Goal: Transaction & Acquisition: Obtain resource

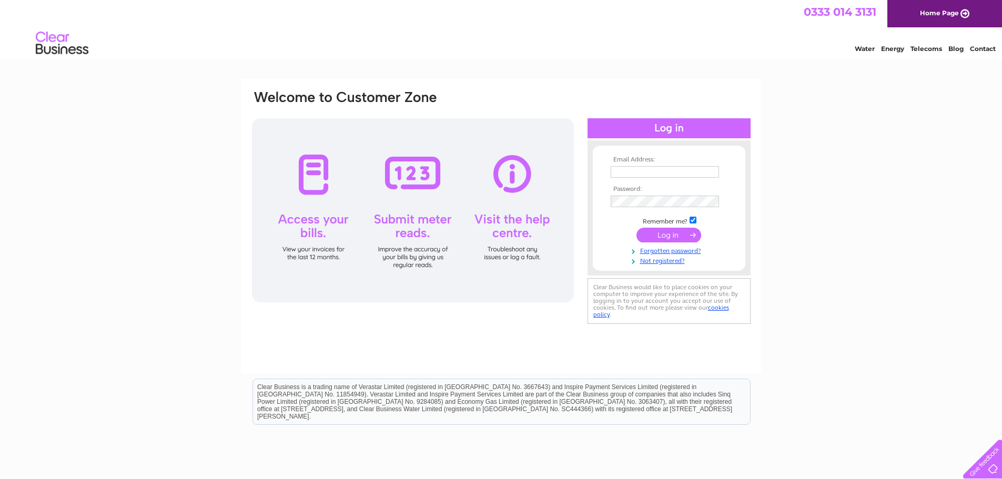
type input "n.daykin26@gmail.com"
click at [671, 237] on input "submit" at bounding box center [669, 235] width 65 height 15
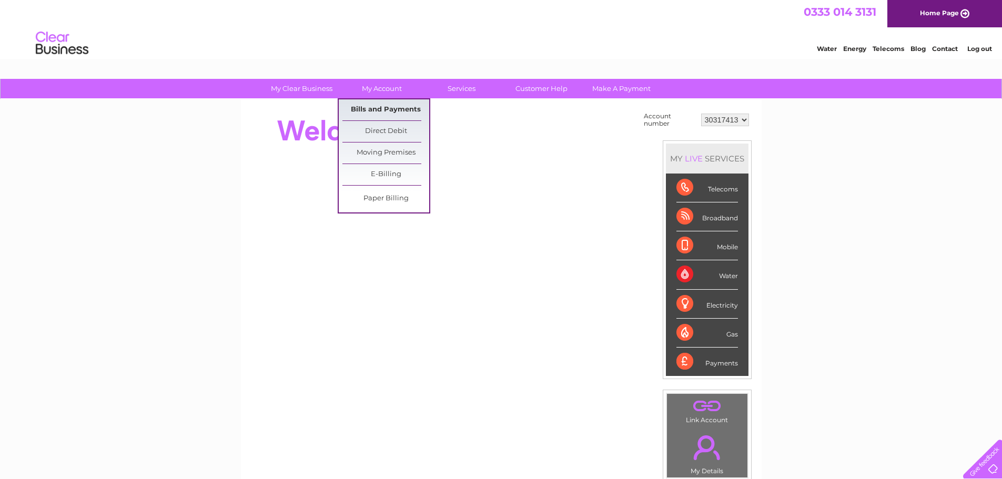
click at [384, 112] on link "Bills and Payments" at bounding box center [386, 109] width 87 height 21
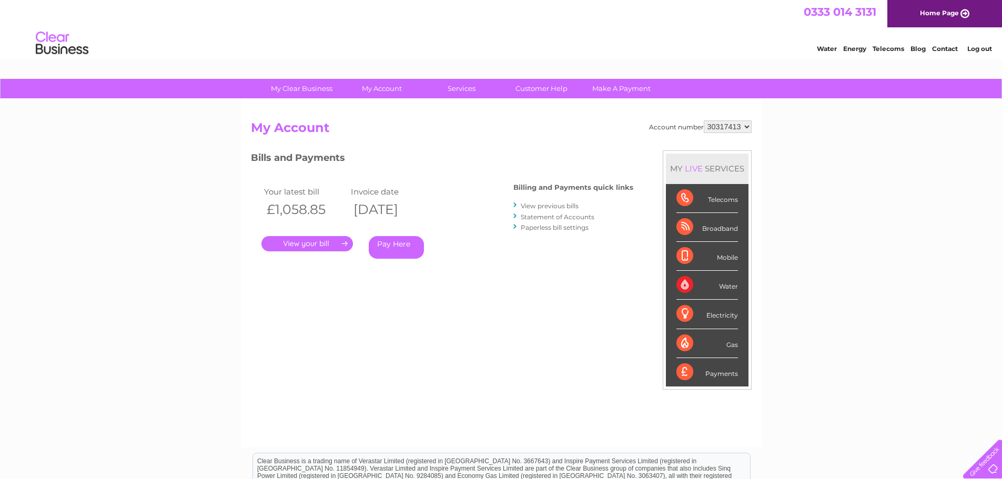
click at [320, 246] on link "." at bounding box center [308, 243] width 92 height 15
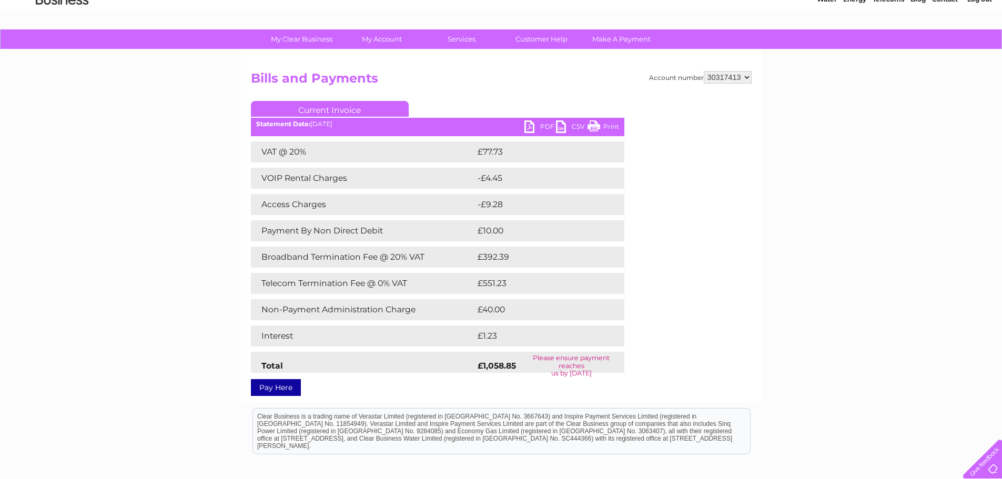
scroll to position [3, 0]
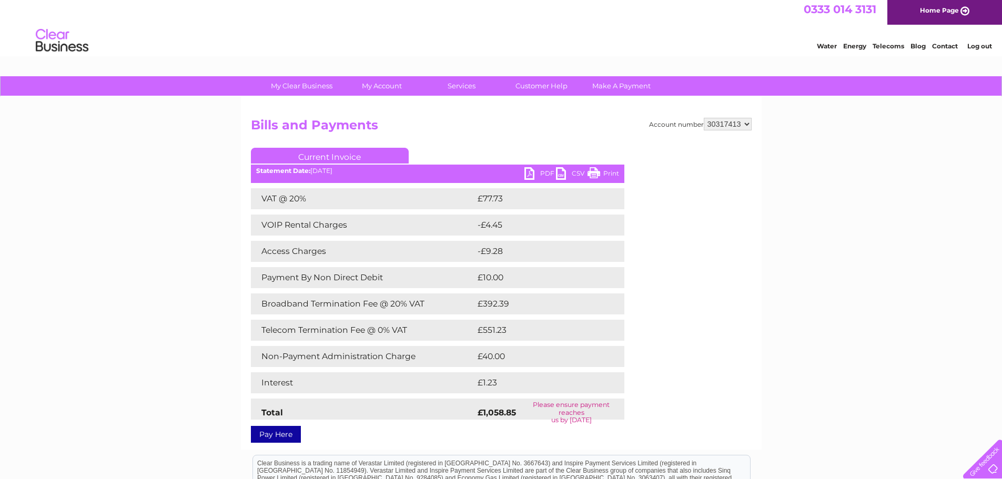
click at [529, 175] on link "PDF" at bounding box center [541, 174] width 32 height 15
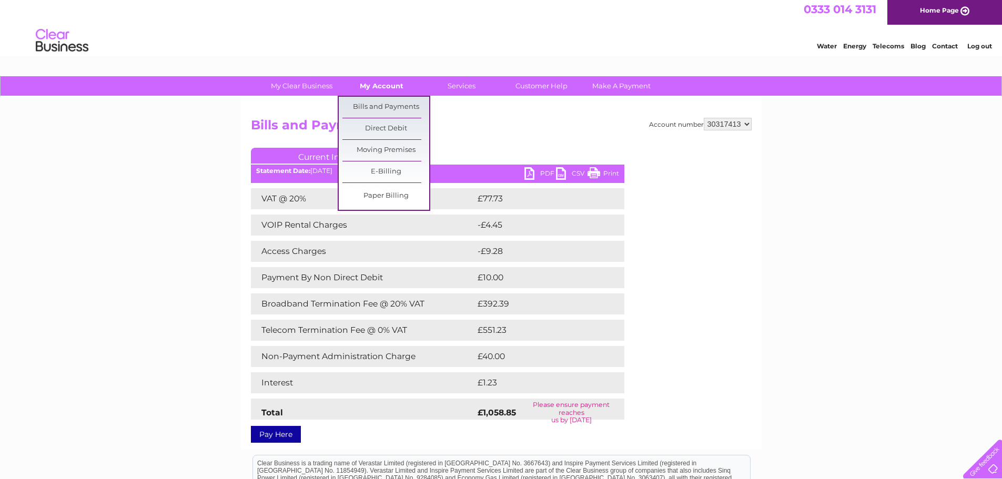
click at [373, 87] on link "My Account" at bounding box center [381, 85] width 87 height 19
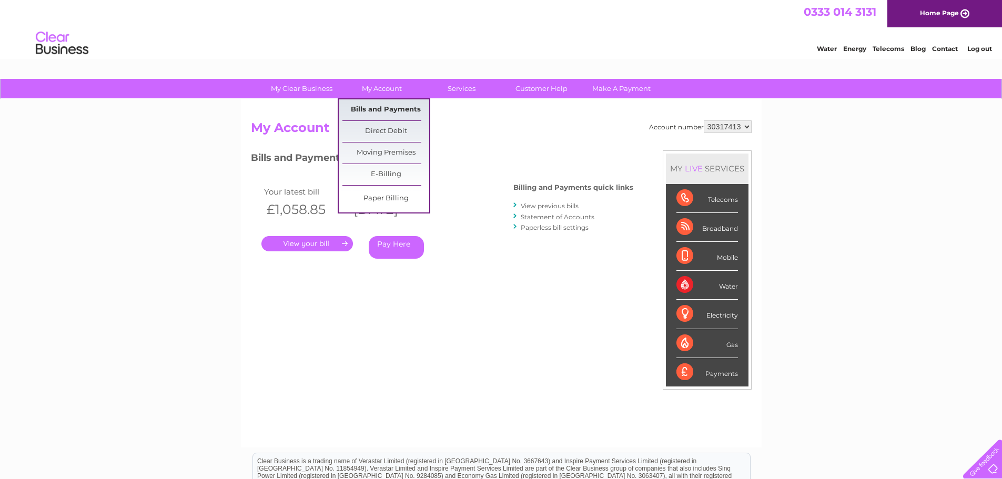
click at [382, 110] on link "Bills and Payments" at bounding box center [386, 109] width 87 height 21
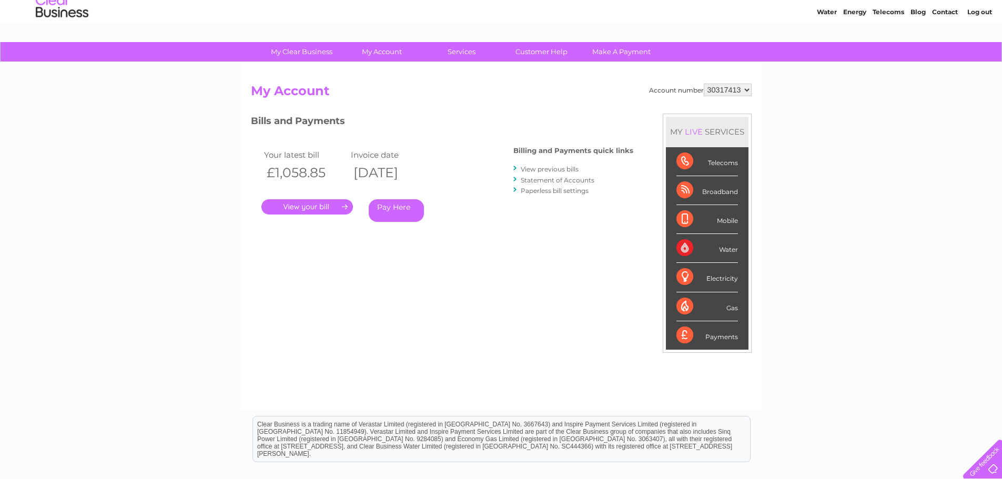
scroll to position [53, 0]
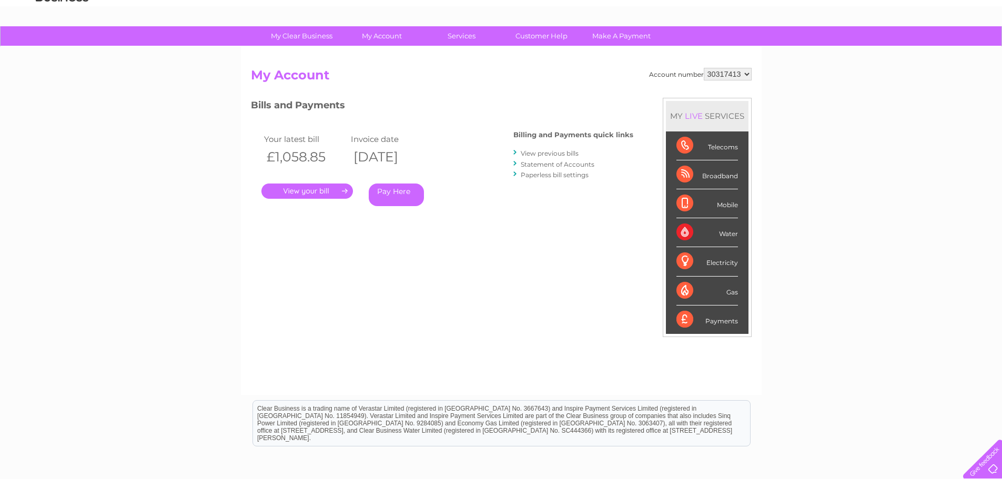
click at [544, 153] on link "View previous bills" at bounding box center [550, 153] width 58 height 8
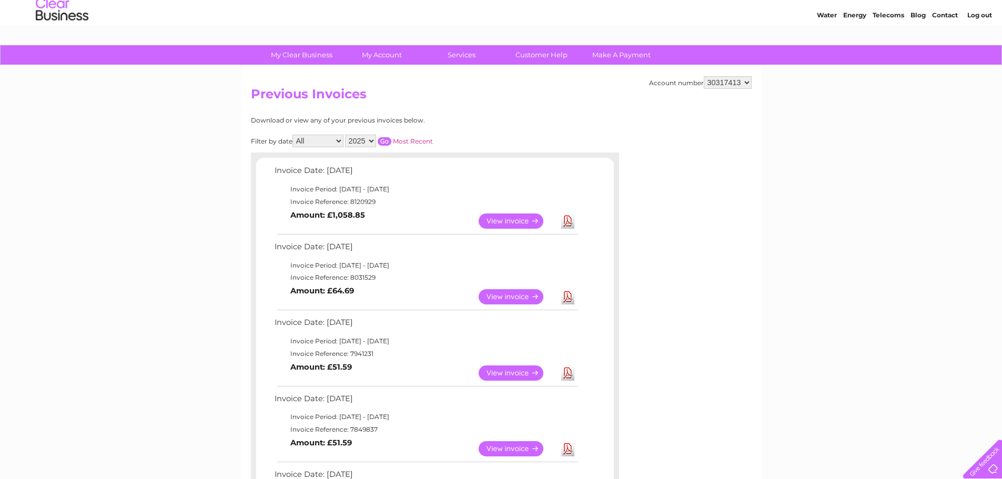
scroll to position [53, 0]
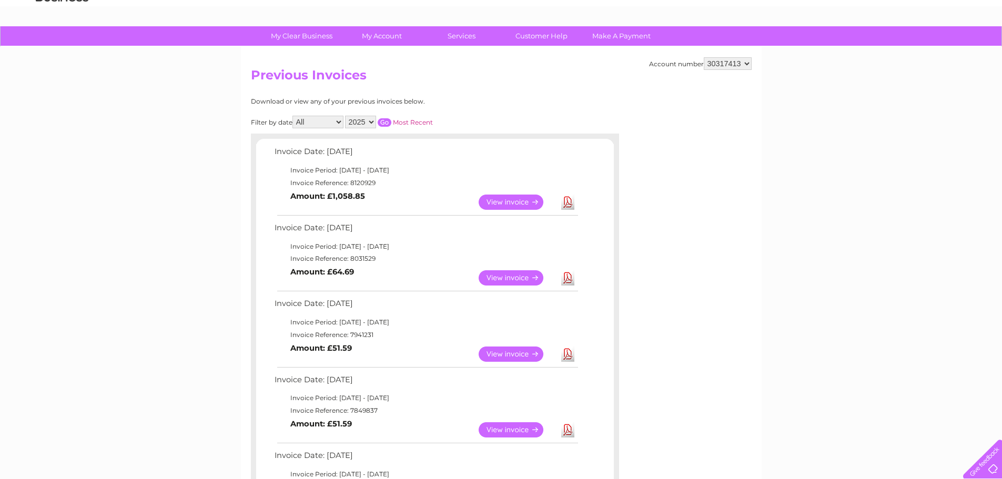
click at [512, 278] on link "View" at bounding box center [517, 277] width 77 height 15
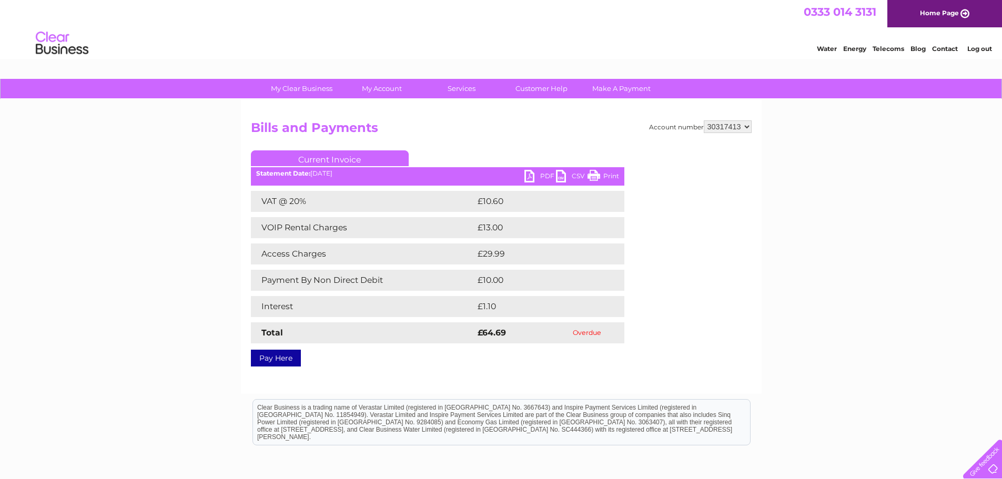
click at [530, 178] on link "PDF" at bounding box center [541, 177] width 32 height 15
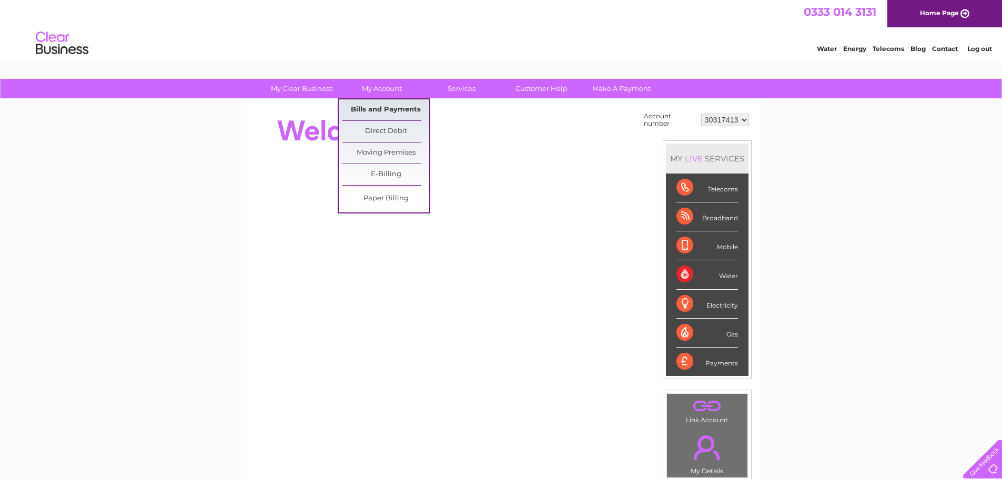
click at [383, 107] on link "Bills and Payments" at bounding box center [386, 109] width 87 height 21
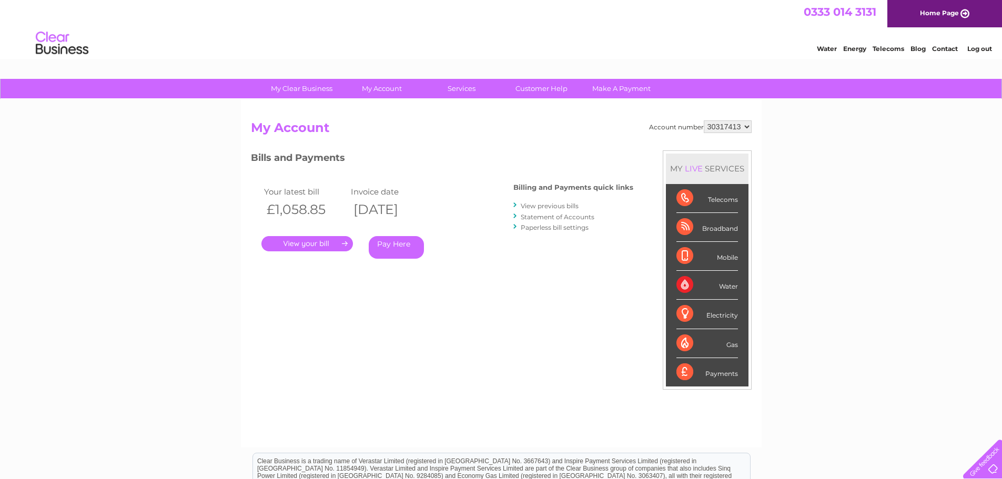
click at [314, 245] on link "." at bounding box center [308, 243] width 92 height 15
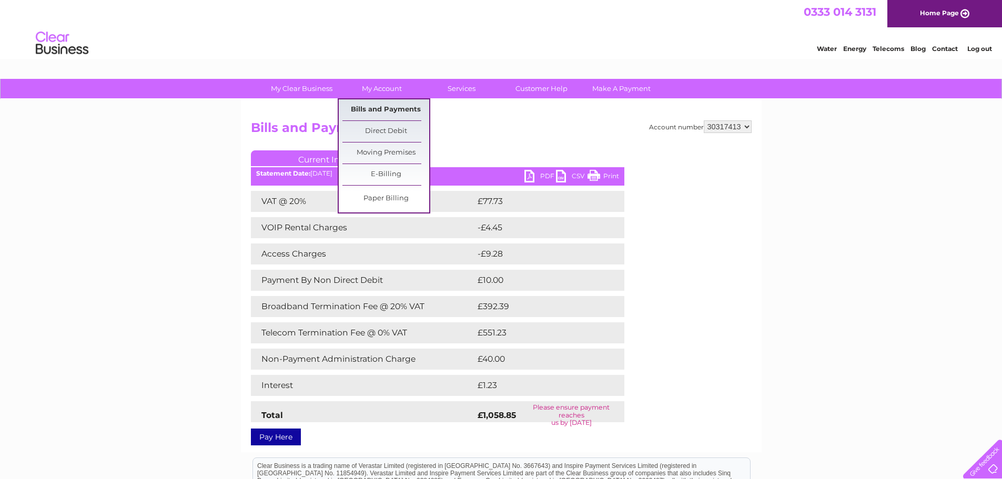
click at [376, 113] on link "Bills and Payments" at bounding box center [386, 109] width 87 height 21
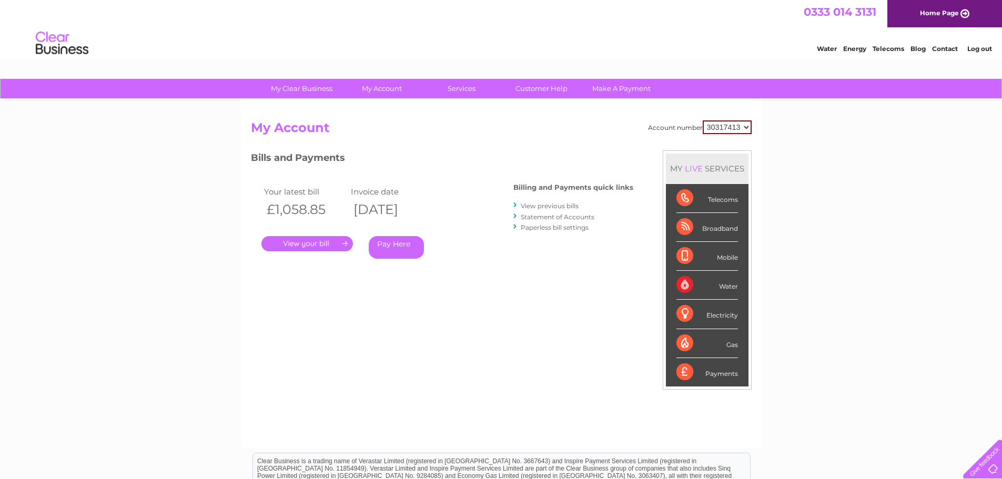
click at [547, 209] on link "View previous bills" at bounding box center [550, 206] width 58 height 8
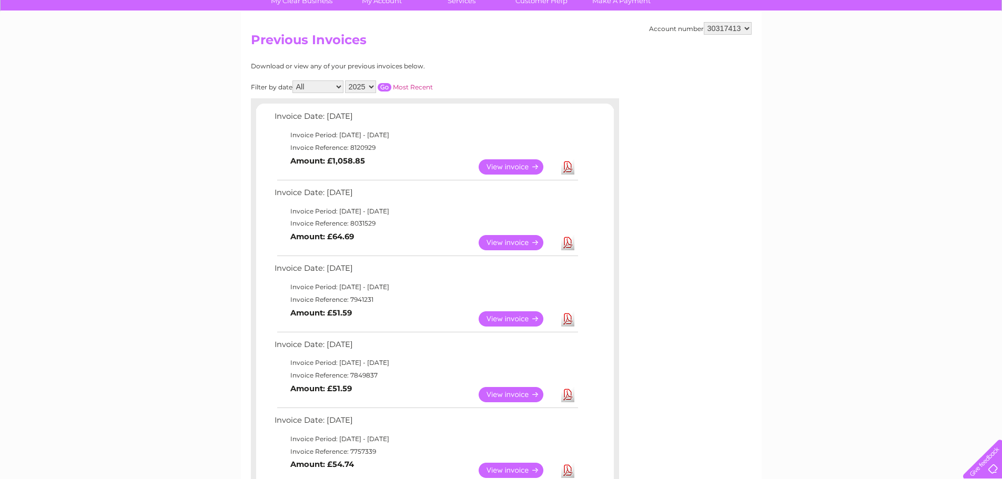
scroll to position [105, 0]
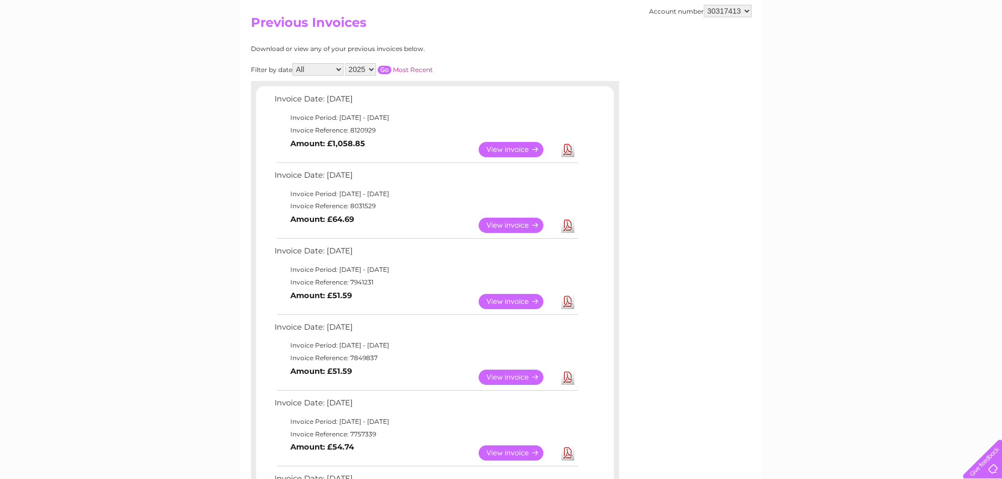
click at [510, 226] on link "View" at bounding box center [517, 225] width 77 height 15
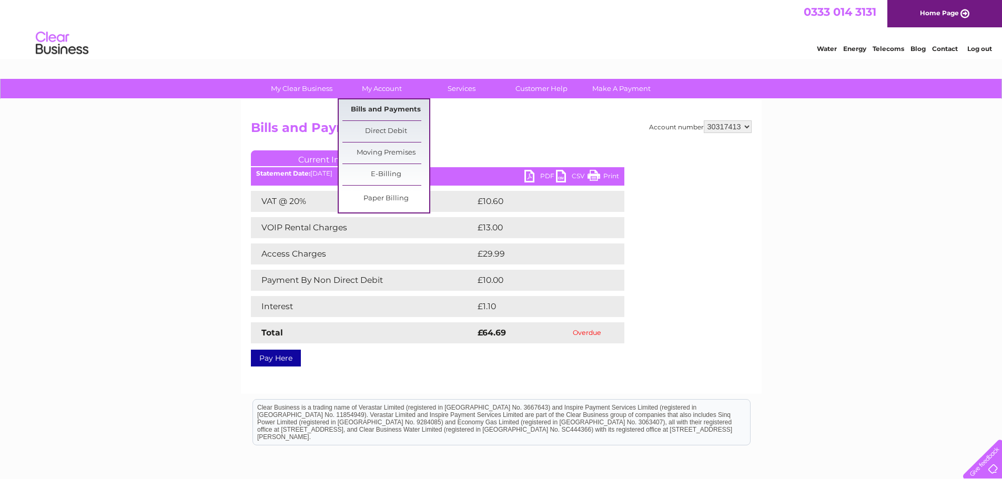
click at [374, 115] on link "Bills and Payments" at bounding box center [386, 109] width 87 height 21
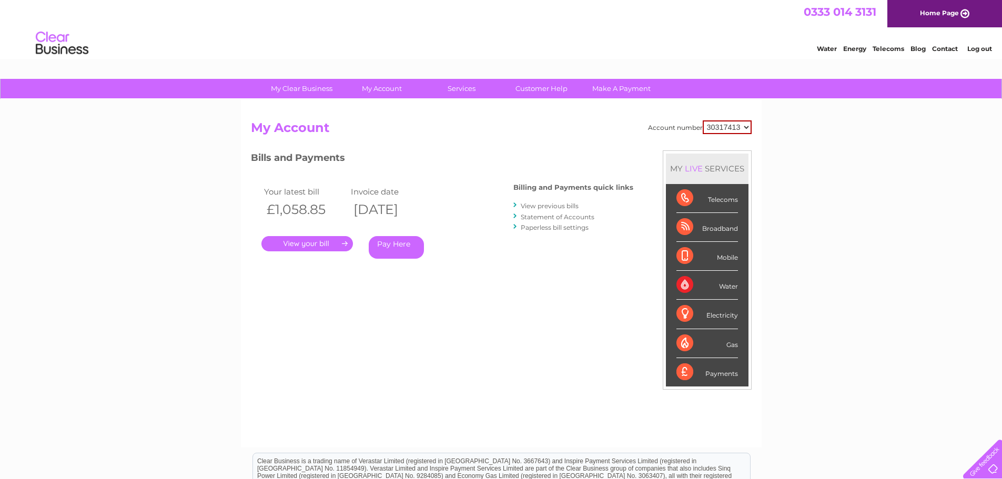
click at [544, 207] on link "View previous bills" at bounding box center [550, 206] width 58 height 8
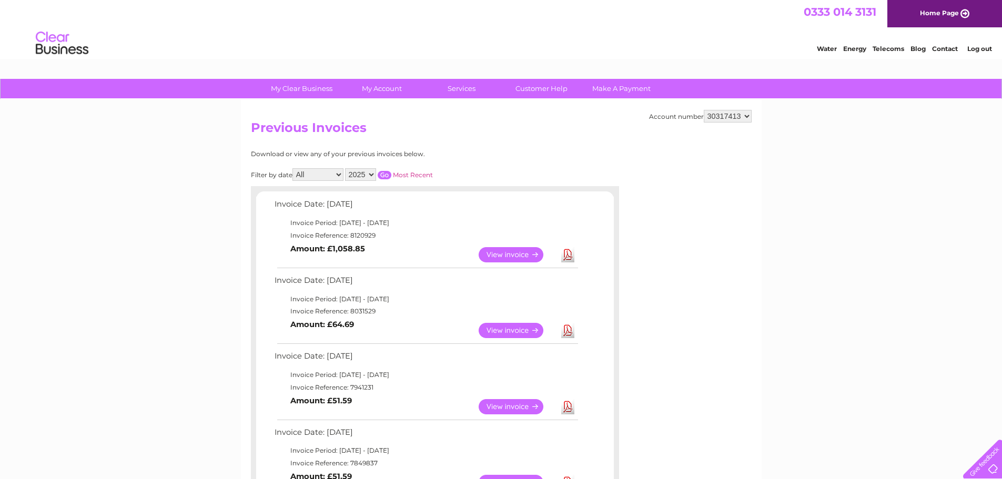
click at [509, 406] on link "View" at bounding box center [517, 406] width 77 height 15
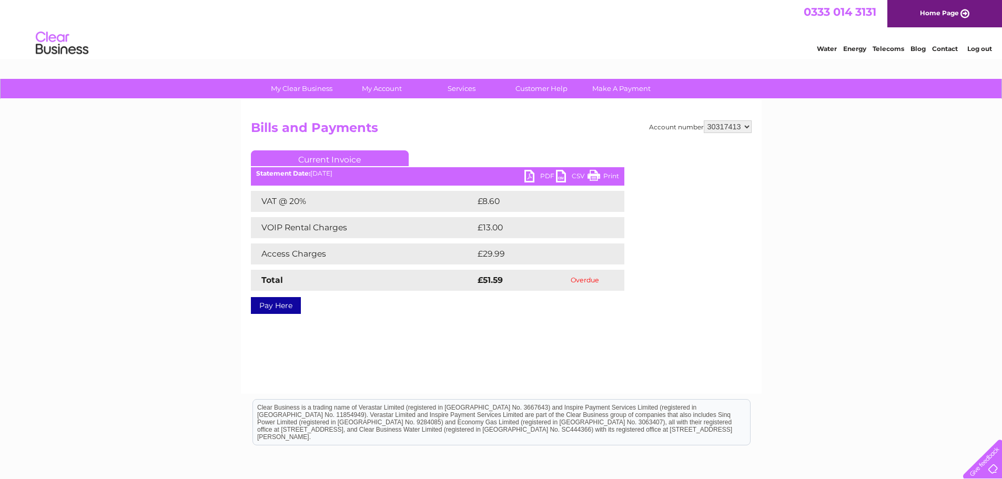
click at [533, 179] on link "PDF" at bounding box center [541, 177] width 32 height 15
